Goal: Task Accomplishment & Management: Manage account settings

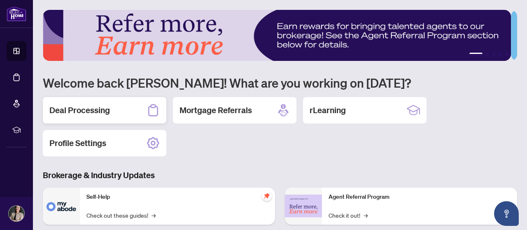
click at [105, 106] on h2 "Deal Processing" at bounding box center [79, 111] width 60 height 12
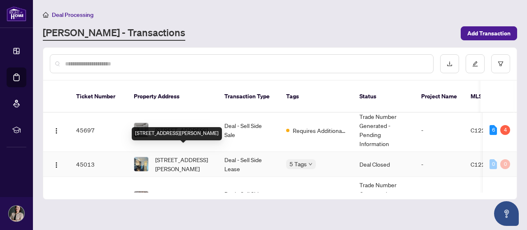
scroll to position [72, 0]
click at [197, 156] on span "[STREET_ADDRESS][PERSON_NAME]" at bounding box center [183, 165] width 56 height 18
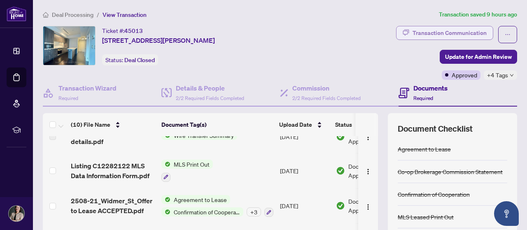
click at [460, 32] on div "Transaction Communication" at bounding box center [449, 32] width 74 height 13
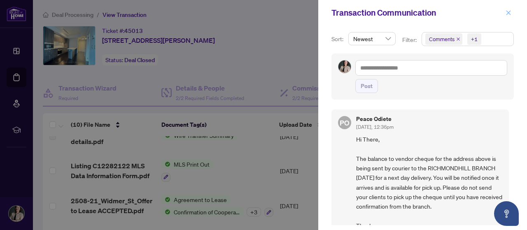
click at [508, 14] on icon "close" at bounding box center [508, 13] width 6 height 6
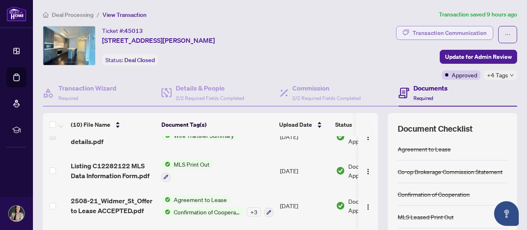
click at [418, 33] on div "Transaction Communication" at bounding box center [449, 32] width 74 height 13
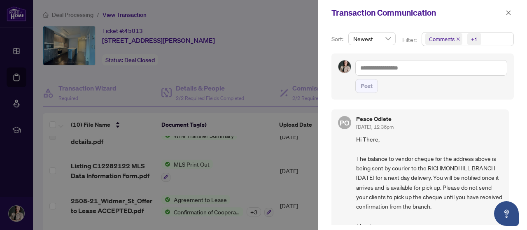
click at [216, 19] on div at bounding box center [263, 115] width 527 height 230
click at [79, 18] on div at bounding box center [263, 115] width 527 height 230
click at [79, 15] on div at bounding box center [263, 115] width 527 height 230
click at [507, 11] on icon "close" at bounding box center [508, 13] width 6 height 6
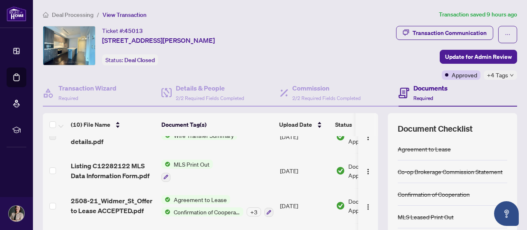
click at [84, 14] on span "Deal Processing" at bounding box center [73, 14] width 42 height 7
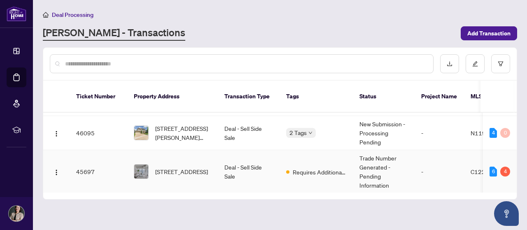
scroll to position [30, 0]
click at [421, 165] on td "-" at bounding box center [438, 172] width 49 height 43
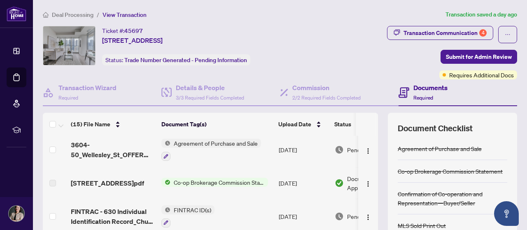
scroll to position [4, 0]
